Goal: Check status

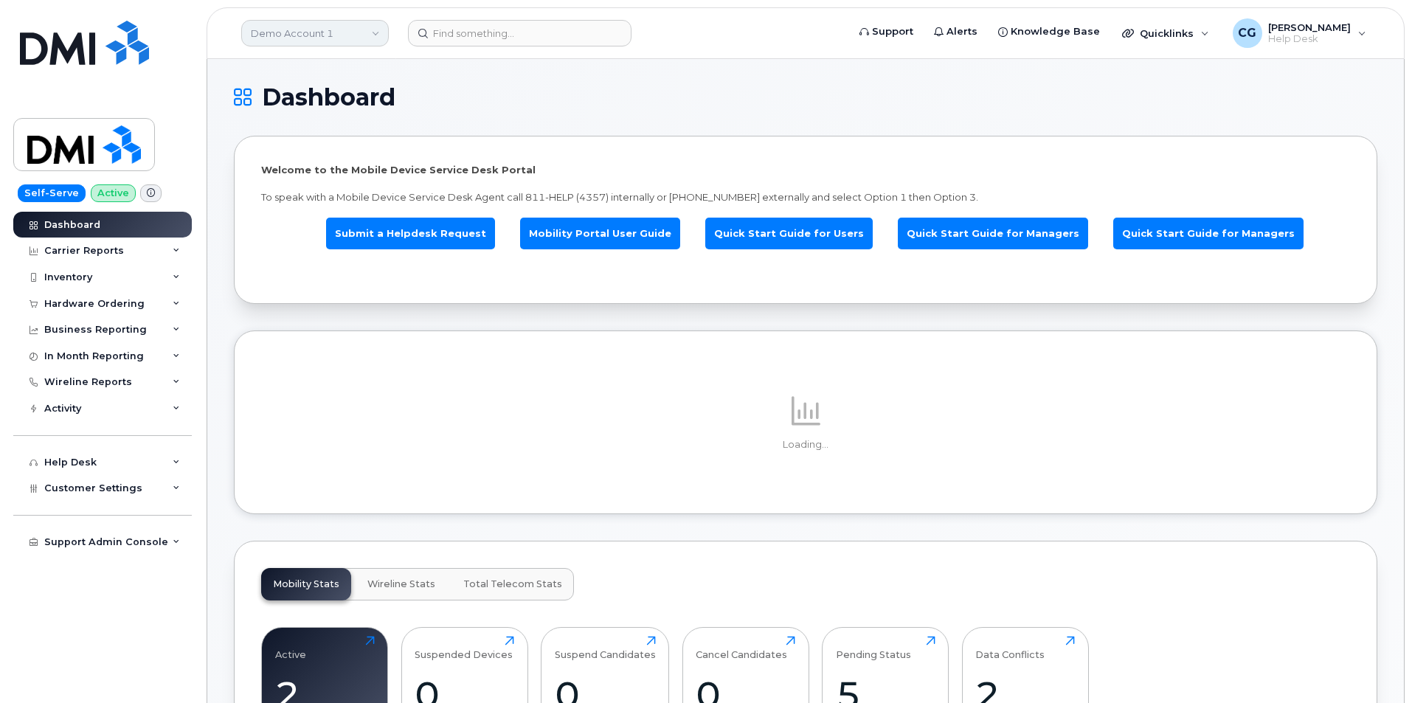
click at [286, 31] on link "Demo Account 1" at bounding box center [315, 33] width 148 height 27
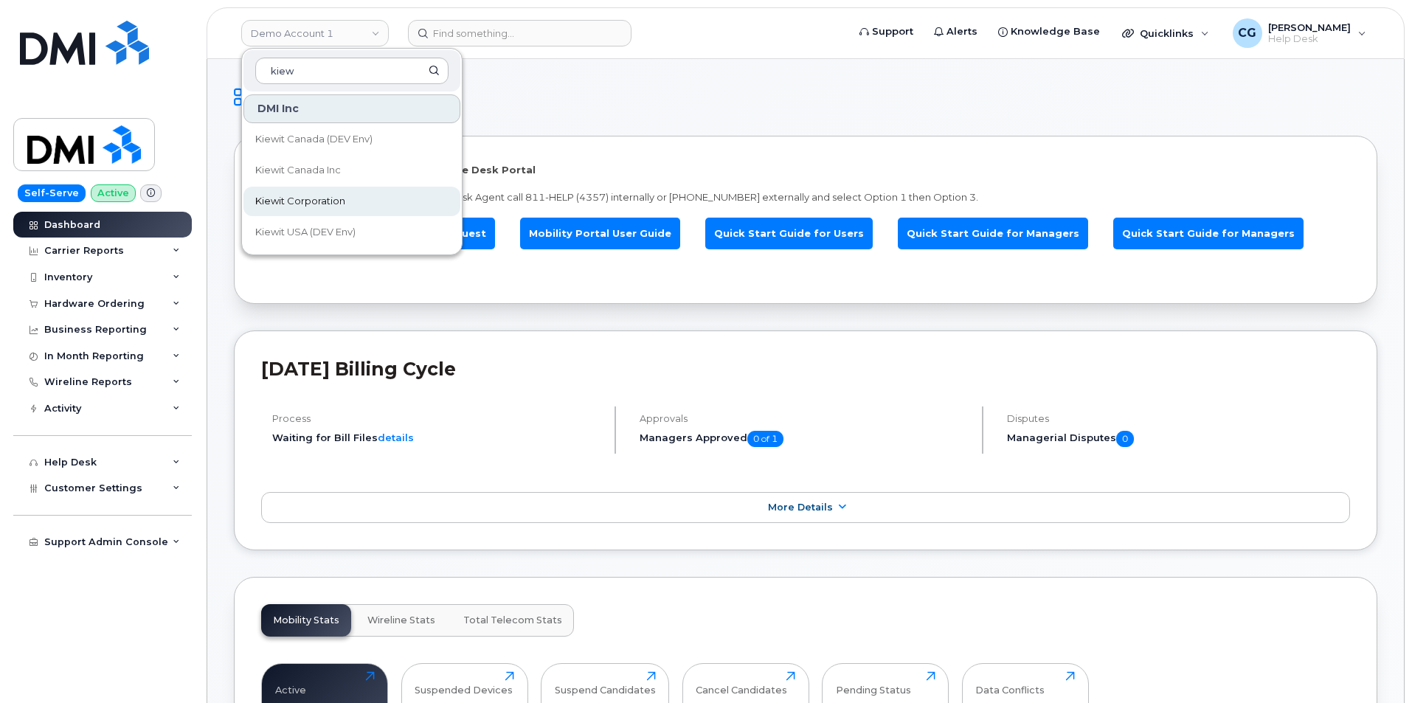
type input "kiew"
click at [303, 201] on span "Kiewit Corporation" at bounding box center [300, 201] width 90 height 15
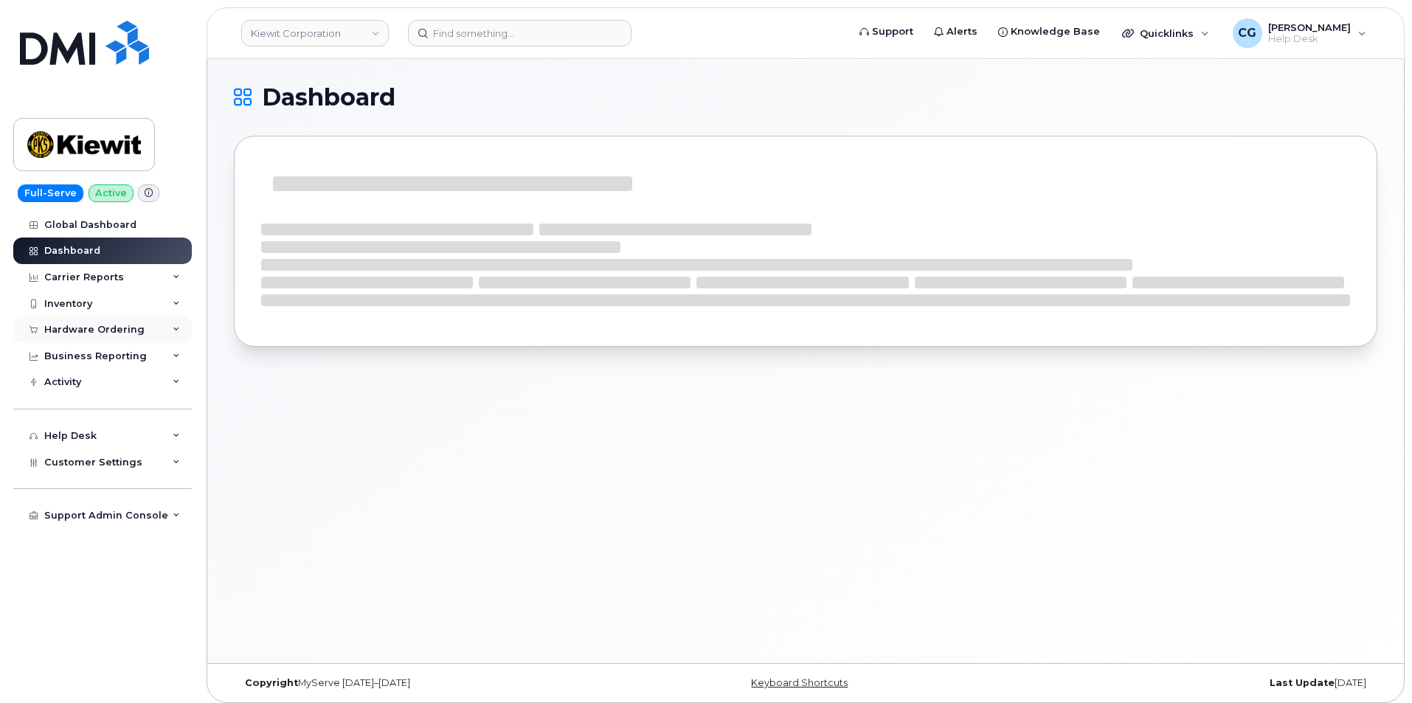
click at [65, 328] on div "Hardware Ordering" at bounding box center [94, 330] width 100 height 12
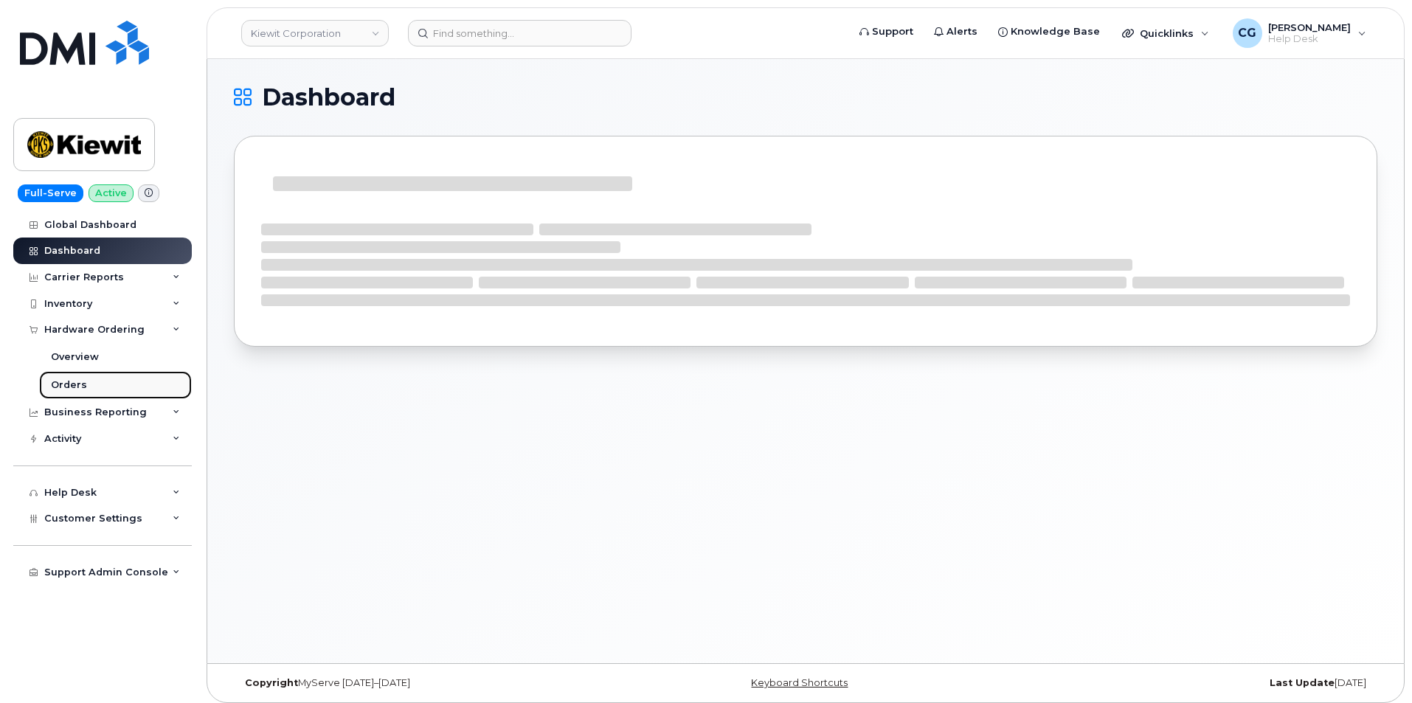
click at [69, 384] on div "Orders" at bounding box center [69, 384] width 36 height 13
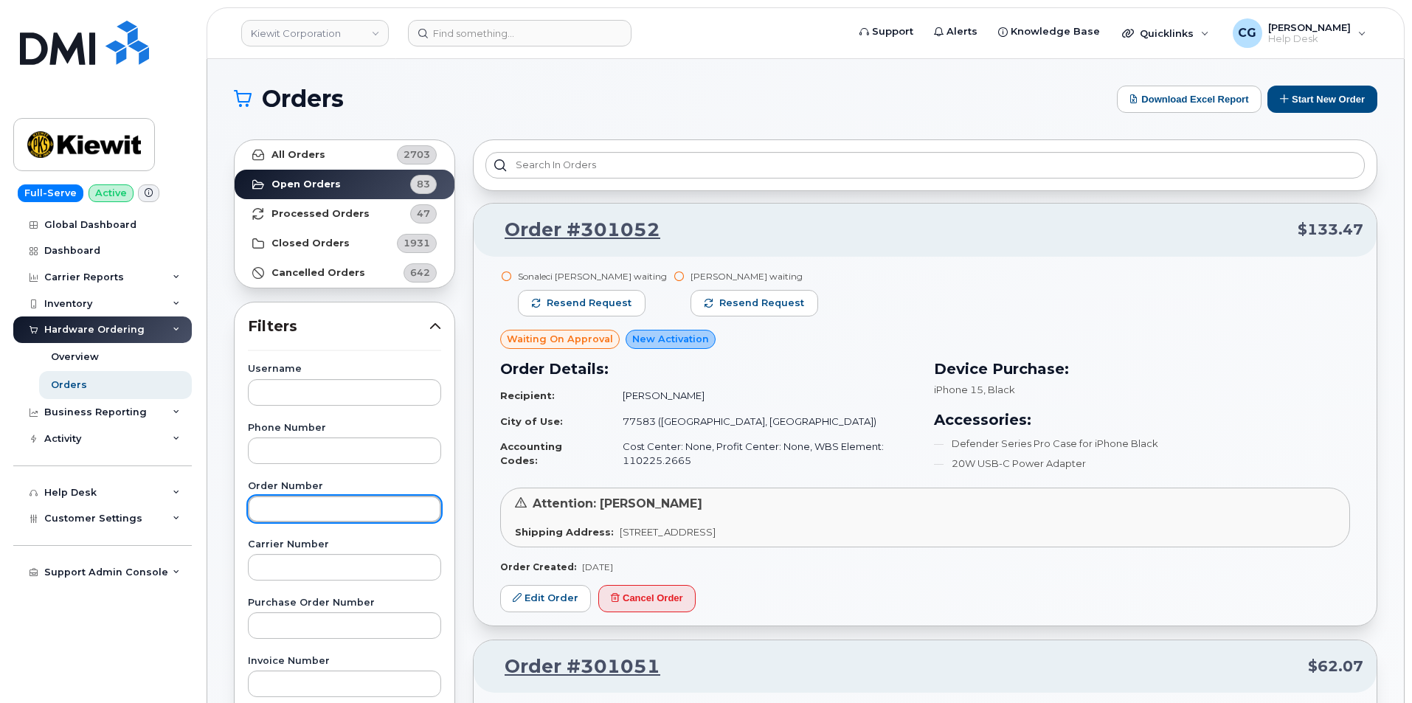
click at [304, 500] on input "text" at bounding box center [344, 509] width 193 height 27
type input "299940"
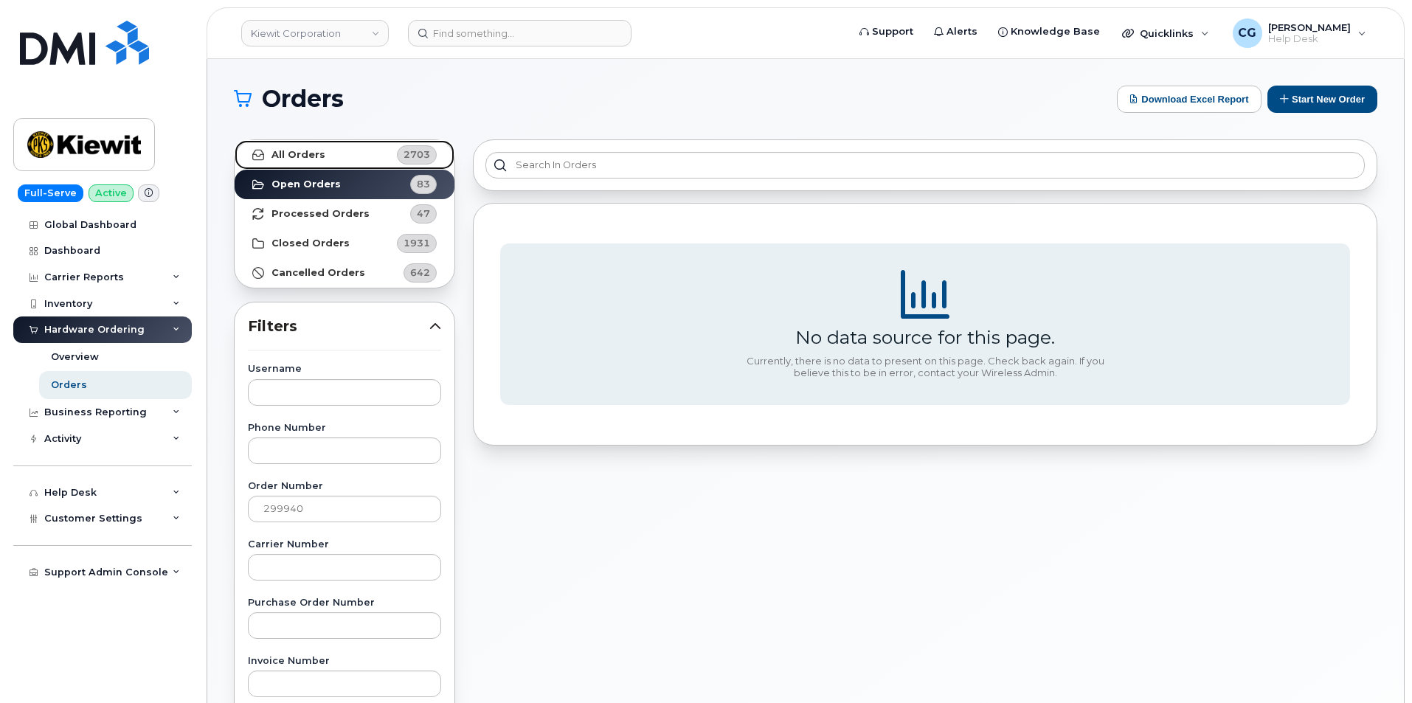
drag, startPoint x: 297, startPoint y: 151, endPoint x: 332, endPoint y: 207, distance: 66.9
click at [297, 151] on strong "All Orders" at bounding box center [299, 155] width 54 height 12
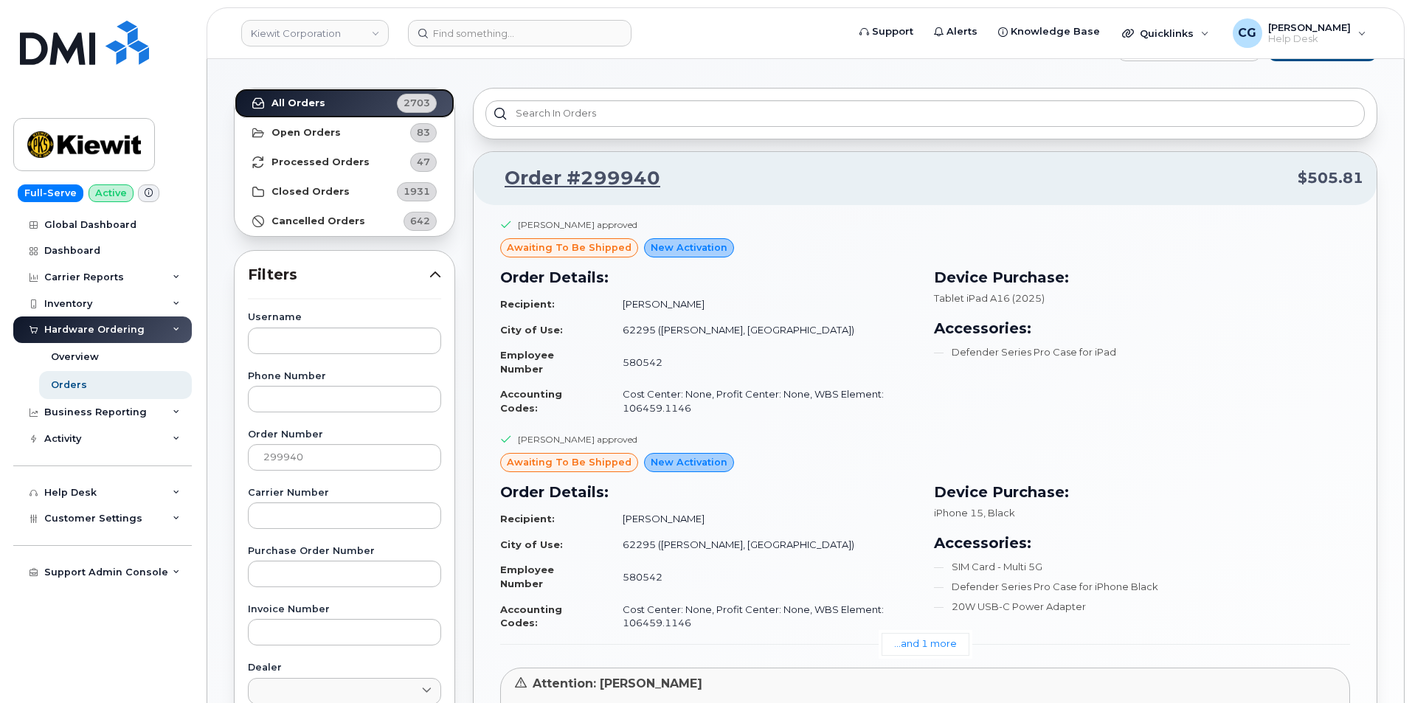
scroll to position [74, 0]
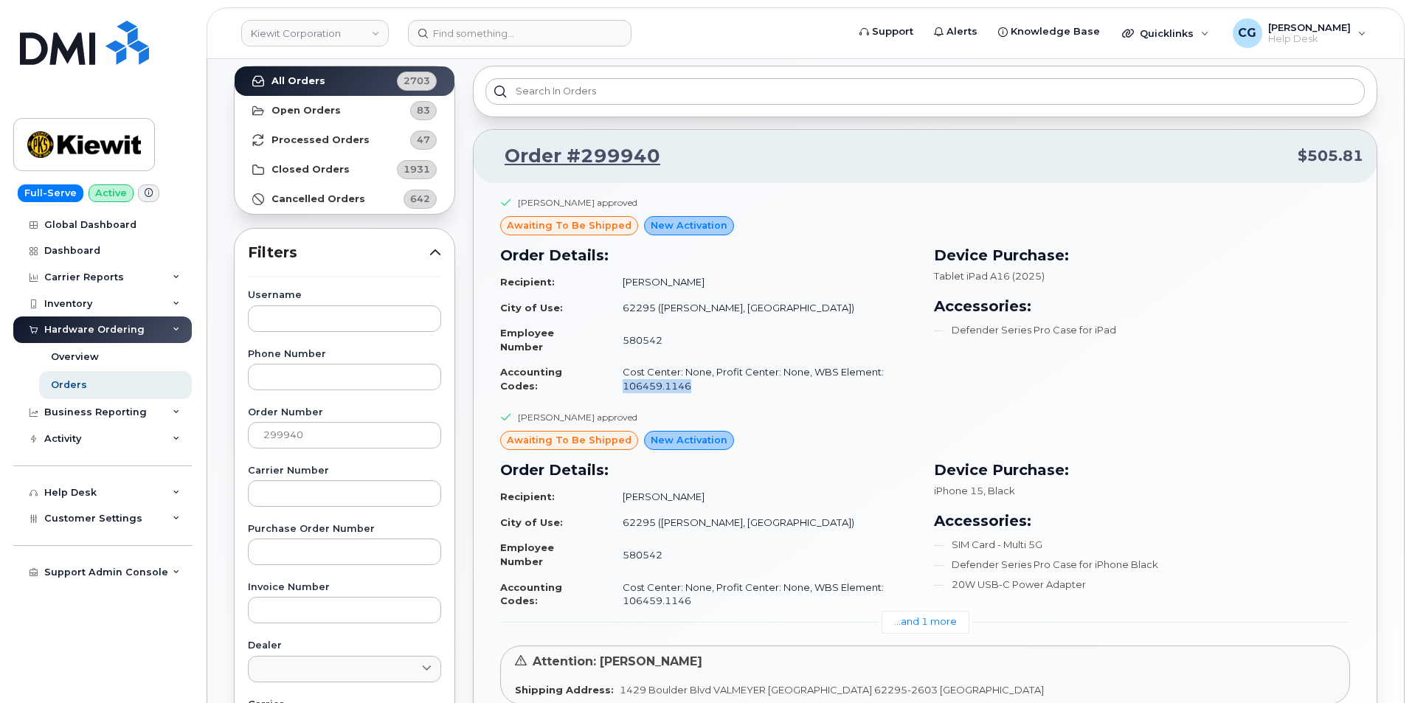
drag, startPoint x: 685, startPoint y: 384, endPoint x: 619, endPoint y: 388, distance: 66.5
click at [619, 388] on td "Cost Center: None, Profit Center: None, WBS Element: 106459.1146" at bounding box center [762, 378] width 307 height 39
copy td "106459.1146"
click at [1310, 35] on span "Help Desk" at bounding box center [1309, 39] width 83 height 12
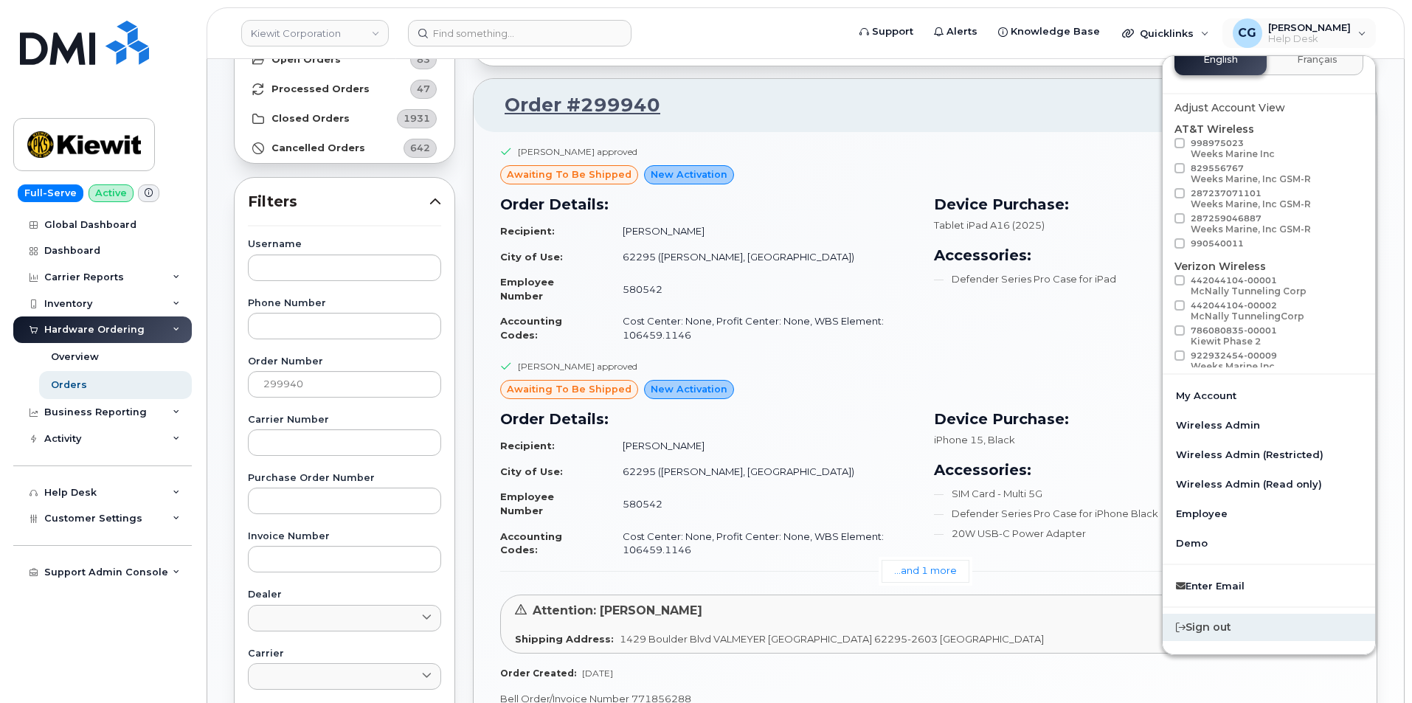
scroll to position [148, 0]
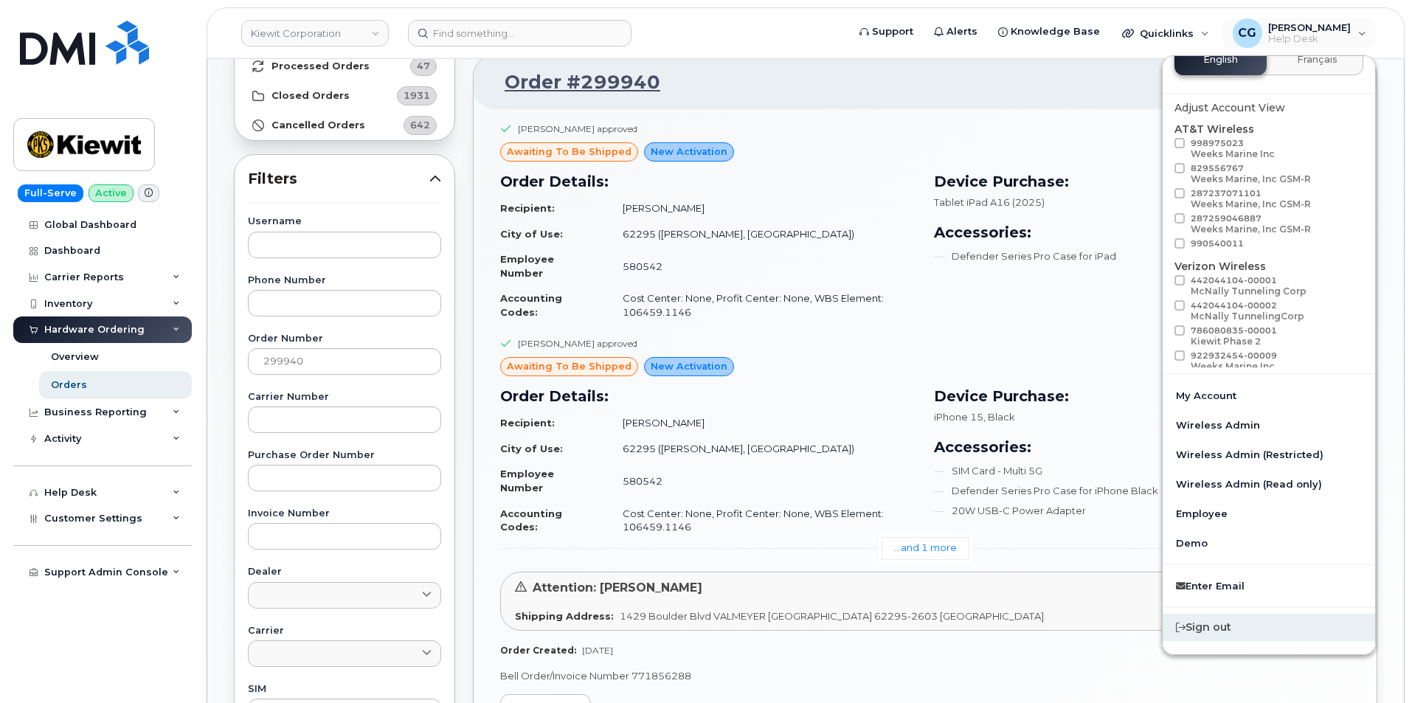
click at [1212, 632] on div "Sign out" at bounding box center [1269, 627] width 212 height 27
